Goal: Information Seeking & Learning: Learn about a topic

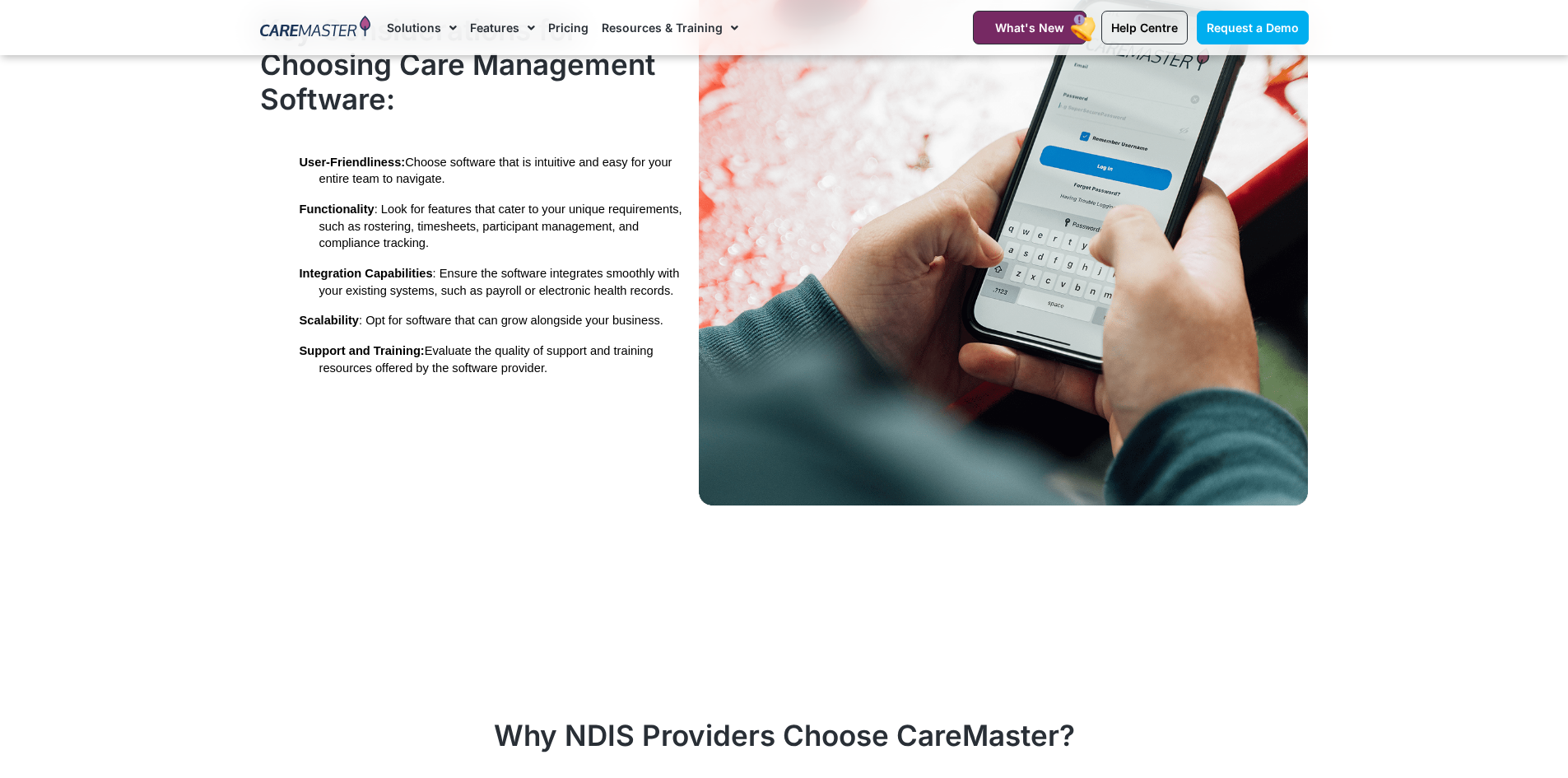
scroll to position [3703, 0]
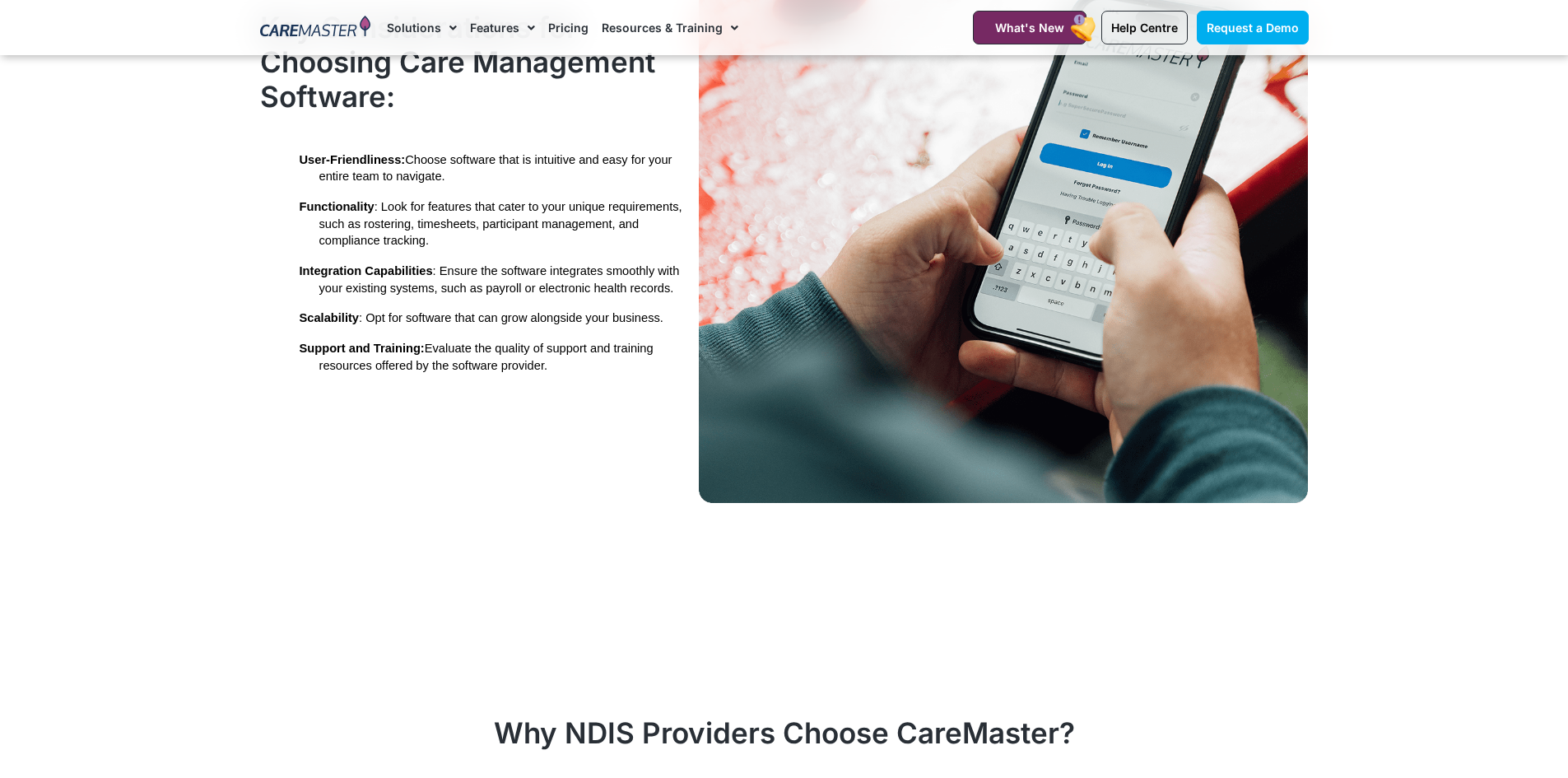
click at [573, 32] on link "Pricing" at bounding box center [568, 27] width 40 height 55
